Goal: Information Seeking & Learning: Find specific fact

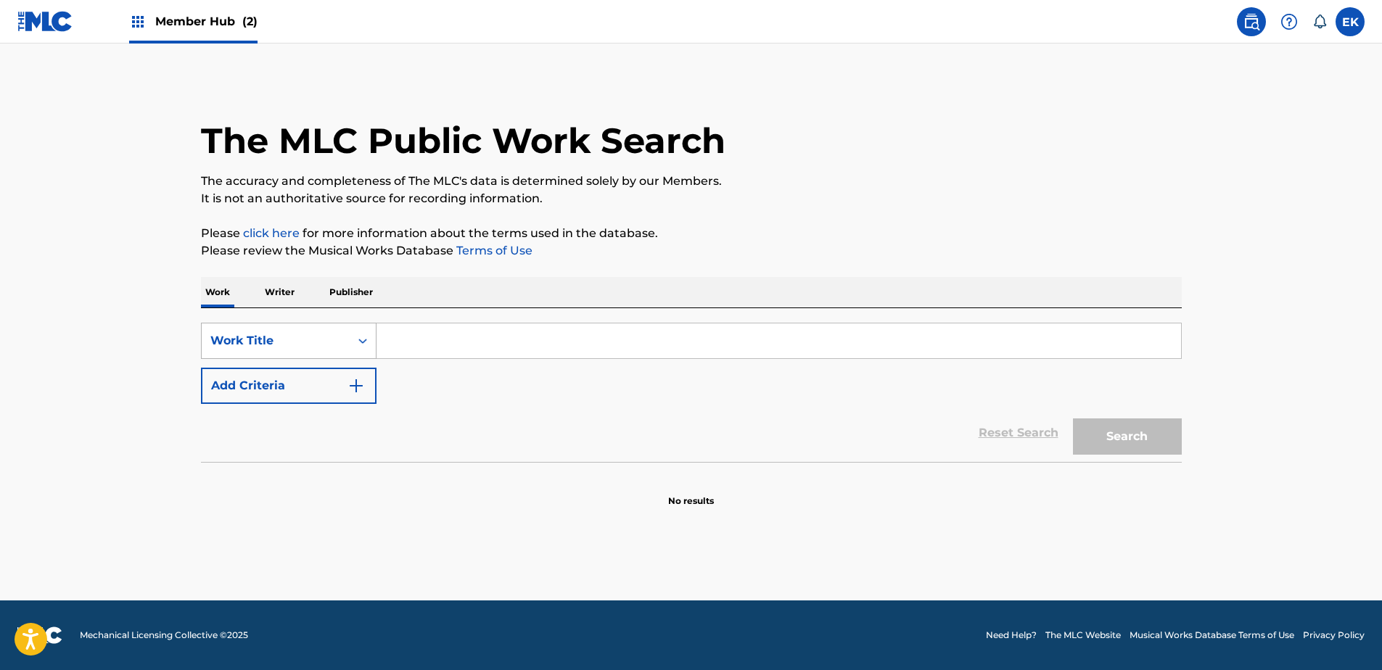
click at [337, 353] on div "Work Title" at bounding box center [276, 341] width 148 height 28
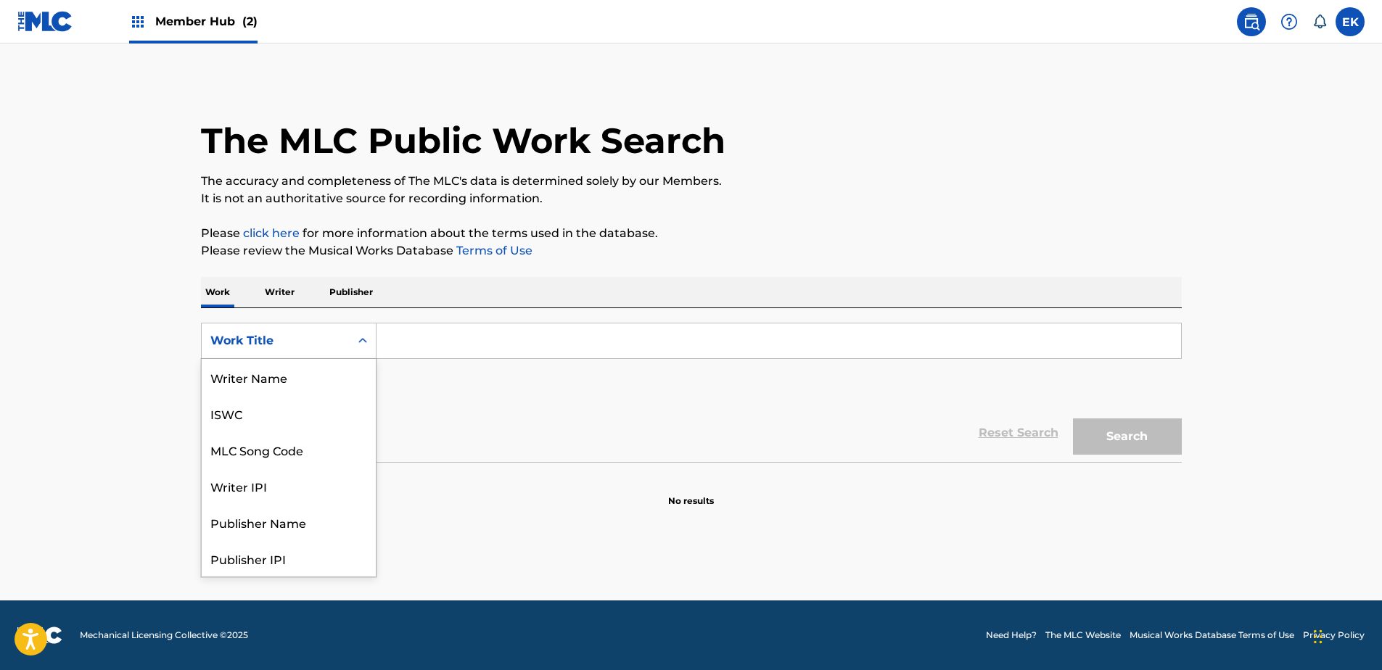
scroll to position [73, 0]
drag, startPoint x: 329, startPoint y: 371, endPoint x: 327, endPoint y: 363, distance: 8.8
click at [328, 368] on div "MLC Song Code" at bounding box center [289, 377] width 174 height 36
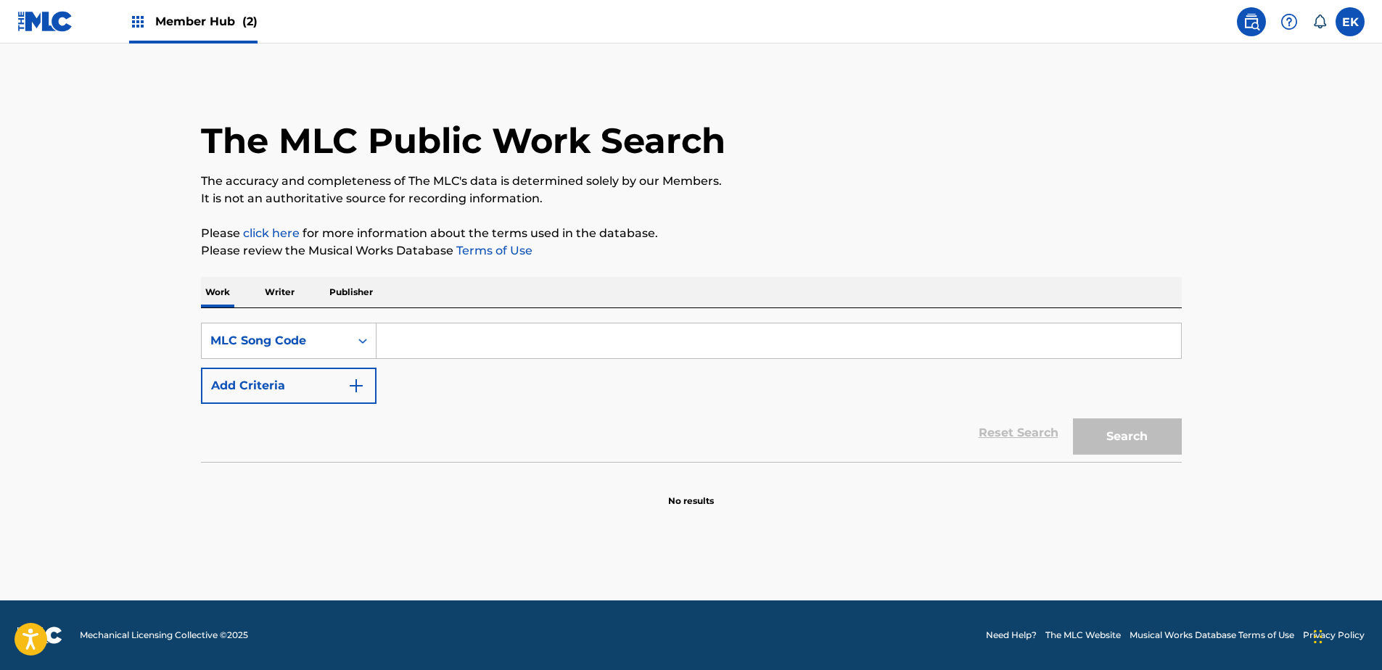
click at [426, 347] on input "Search Form" at bounding box center [779, 341] width 805 height 35
paste input "Y3125Z"
type input "Y3125Z"
drag, startPoint x: 1143, startPoint y: 431, endPoint x: 1135, endPoint y: 433, distance: 8.3
click at [1142, 431] on button "Search" at bounding box center [1127, 437] width 109 height 36
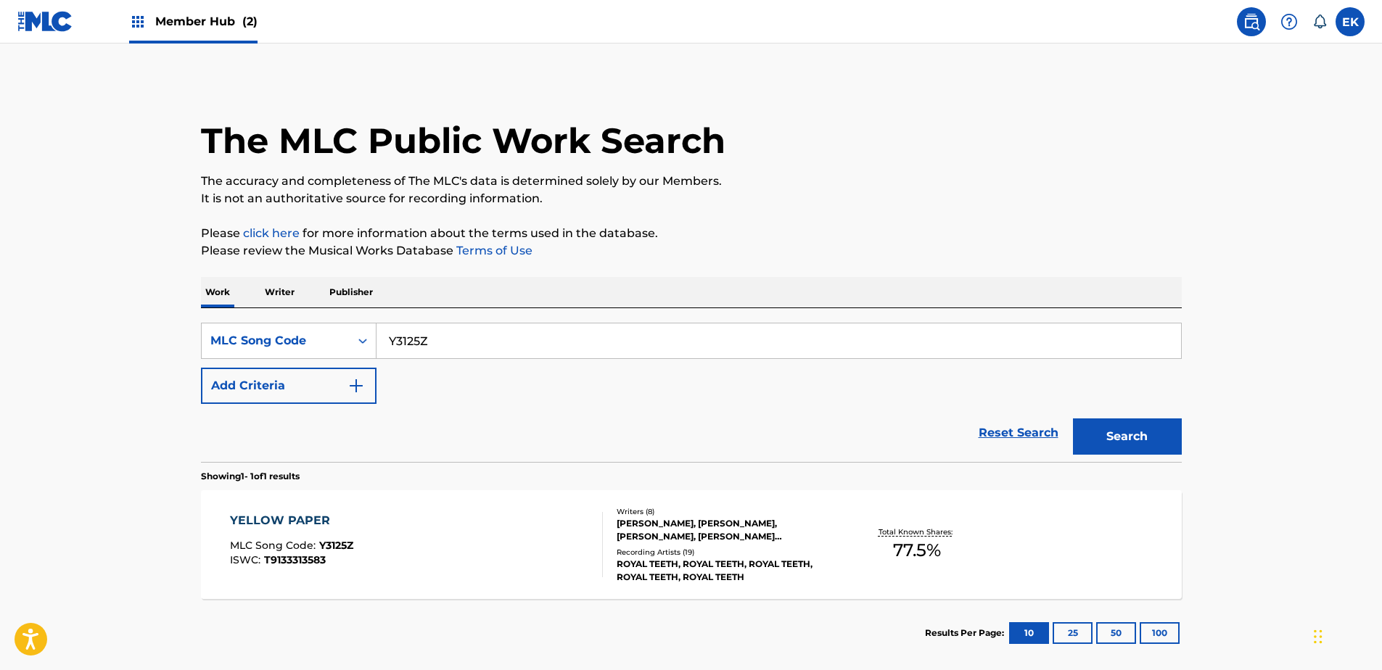
click at [500, 557] on div "YELLOW PAPER MLC Song Code : Y3125Z ISWC : T9133313583" at bounding box center [416, 544] width 373 height 65
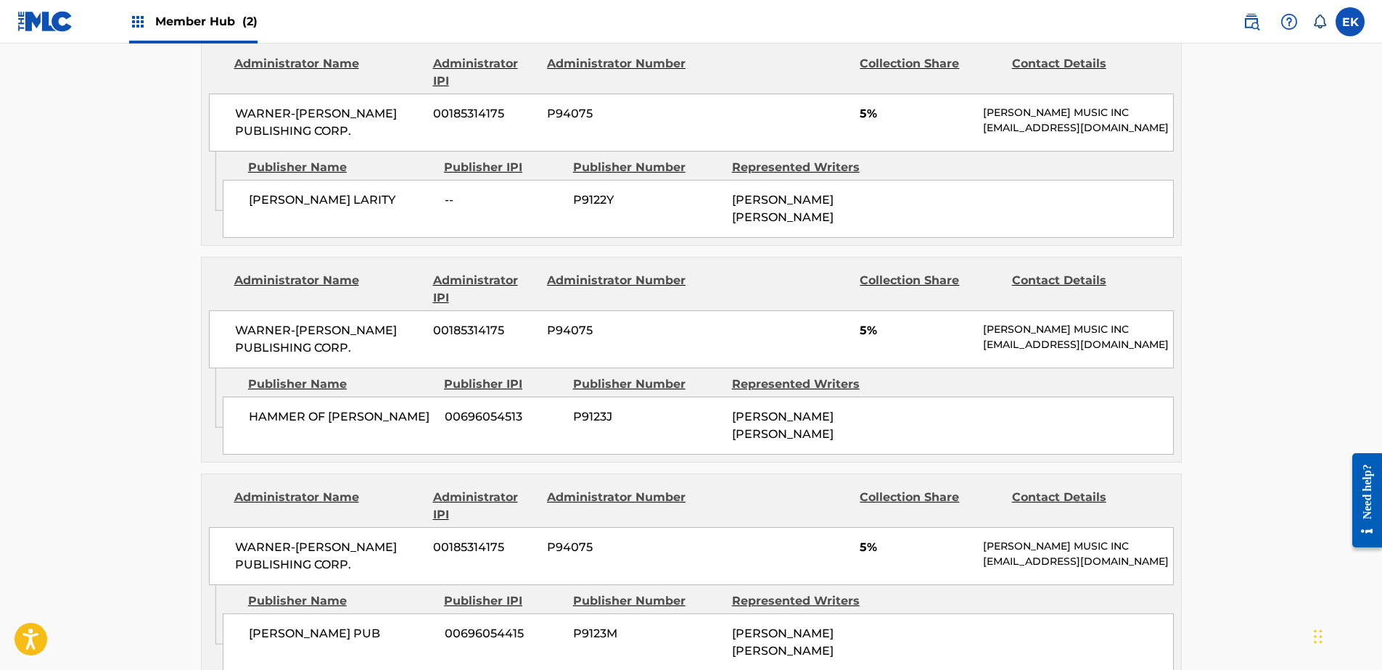
scroll to position [2331, 0]
